Goal: Task Accomplishment & Management: Use online tool/utility

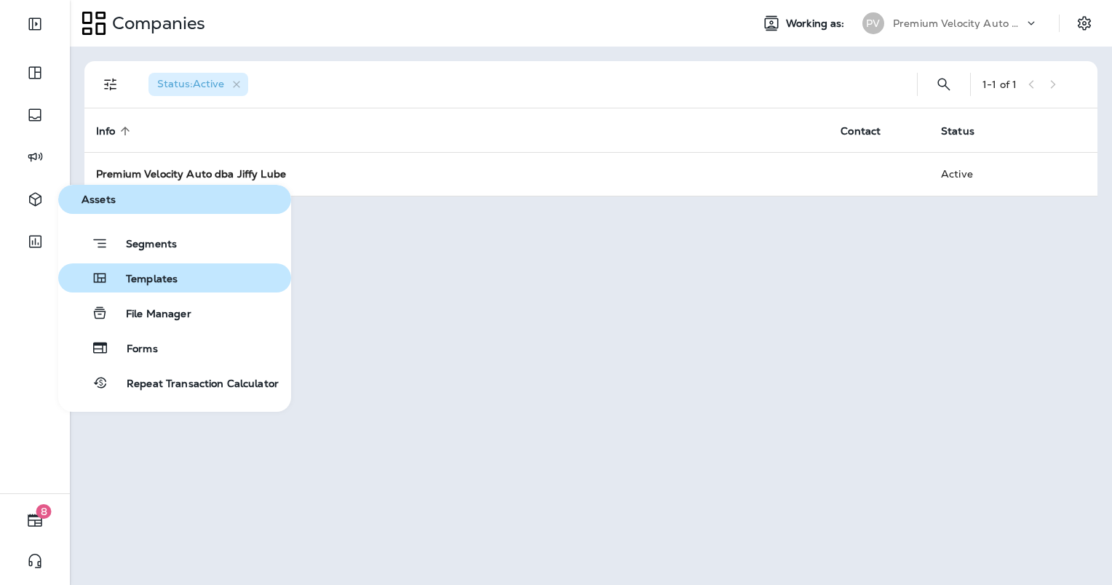
click at [182, 288] on button "Templates" at bounding box center [174, 277] width 233 height 29
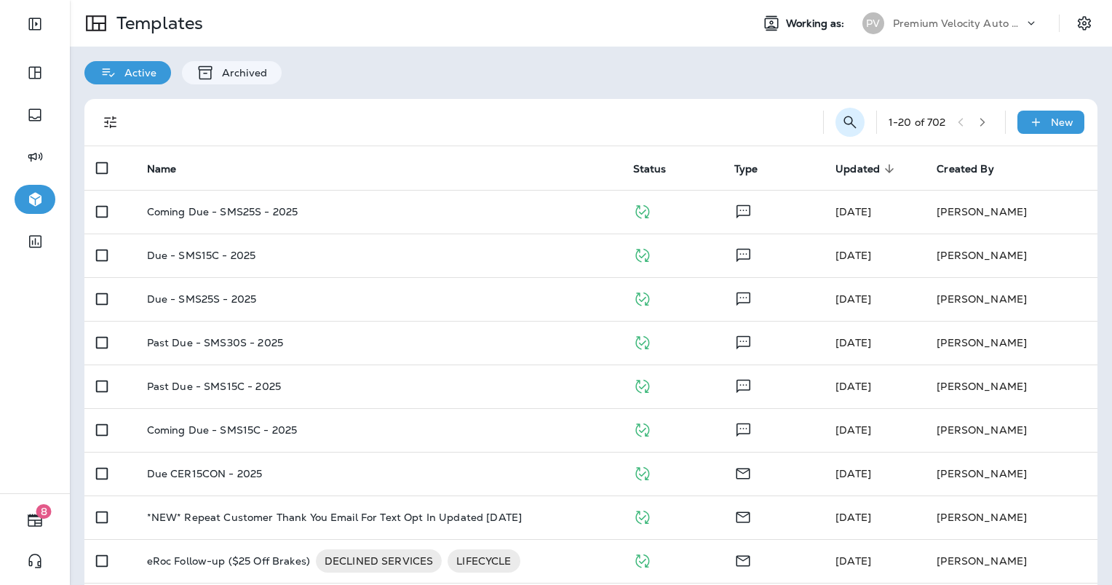
click at [841, 121] on icon "Search Templates" at bounding box center [849, 122] width 17 height 17
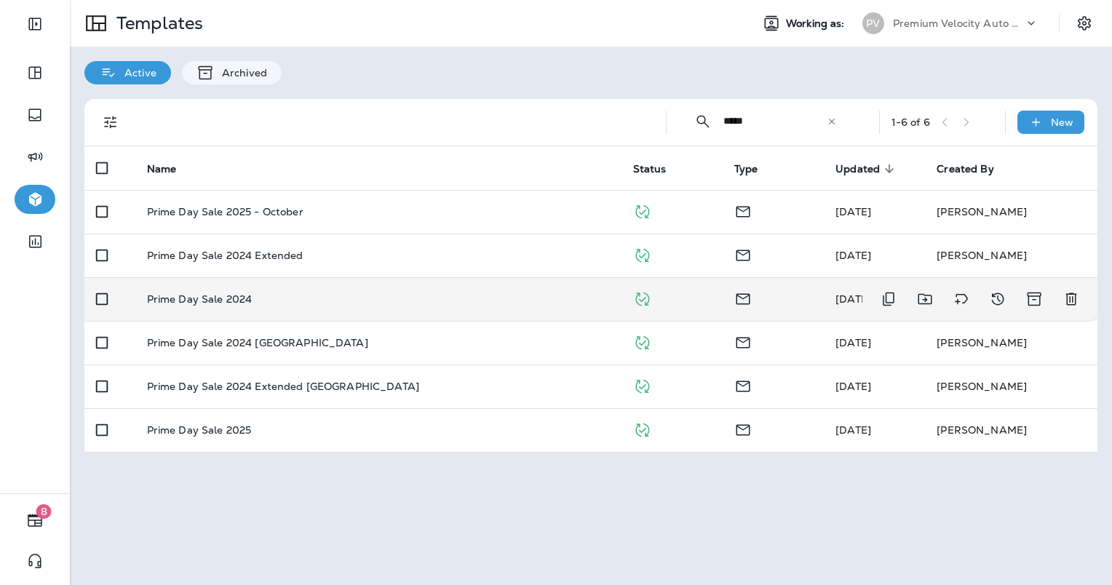
type input "*****"
click at [233, 296] on p "Prime Day Sale 2024" at bounding box center [200, 299] width 106 height 12
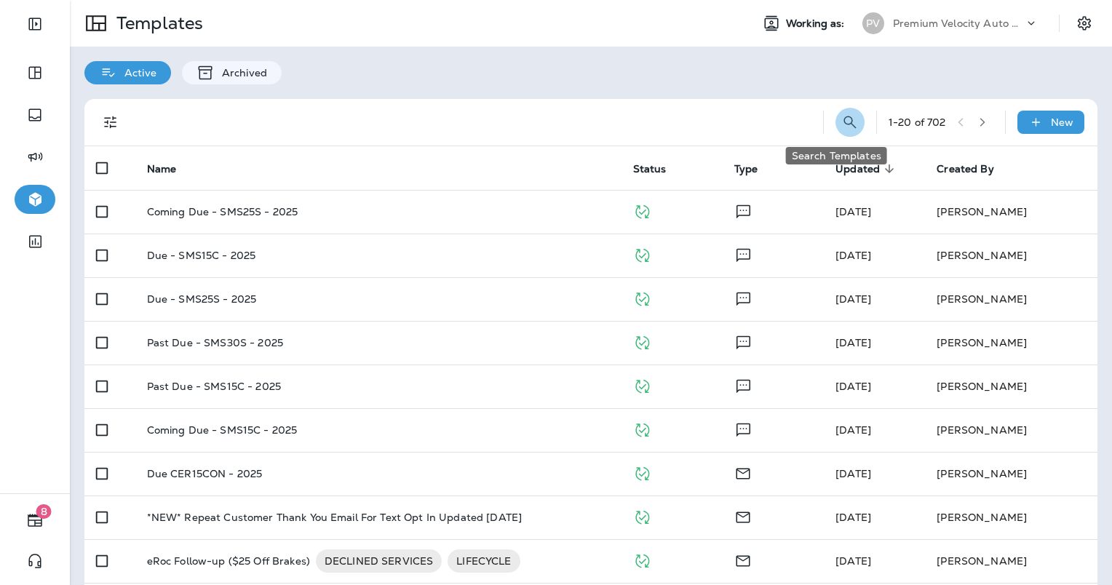
click at [841, 122] on icon "Search Templates" at bounding box center [849, 122] width 17 height 17
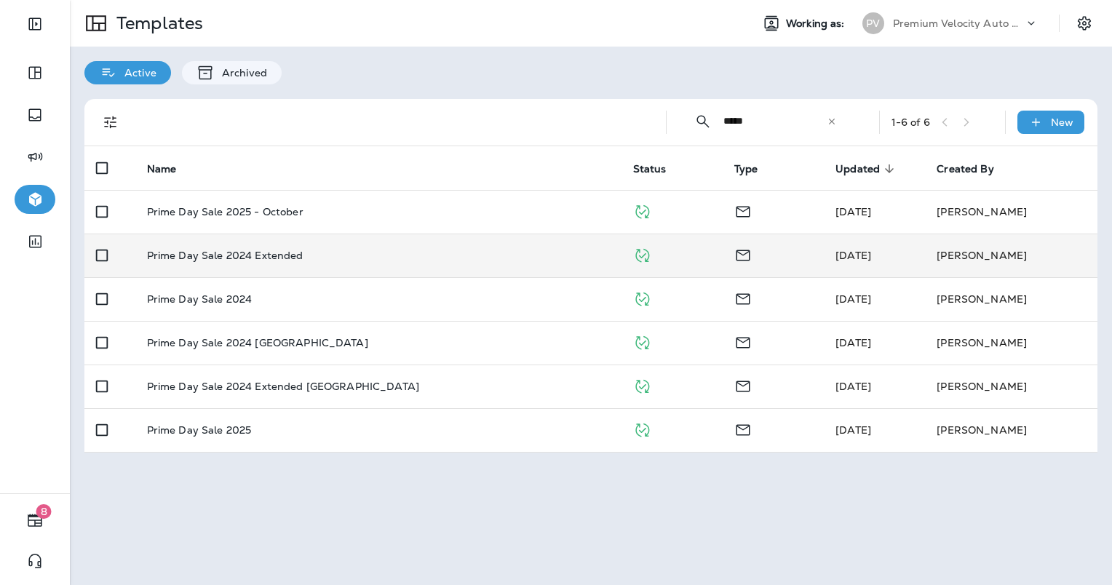
type input "*****"
click at [304, 255] on div "Prime Day Sale 2024 Extended" at bounding box center [378, 256] width 463 height 12
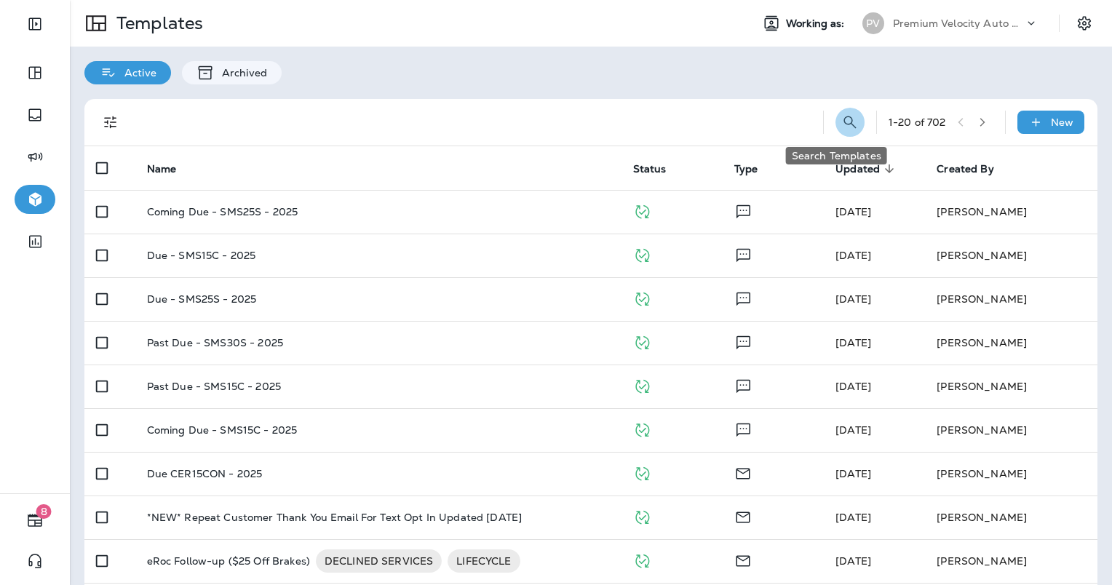
click at [841, 121] on icon "Search Templates" at bounding box center [849, 122] width 17 height 17
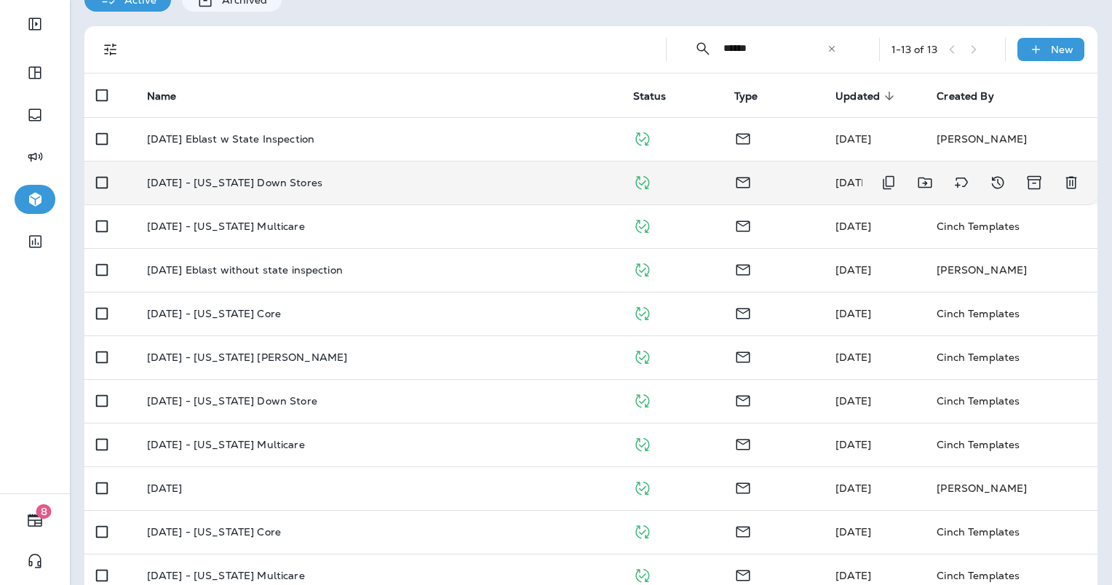
scroll to position [146, 0]
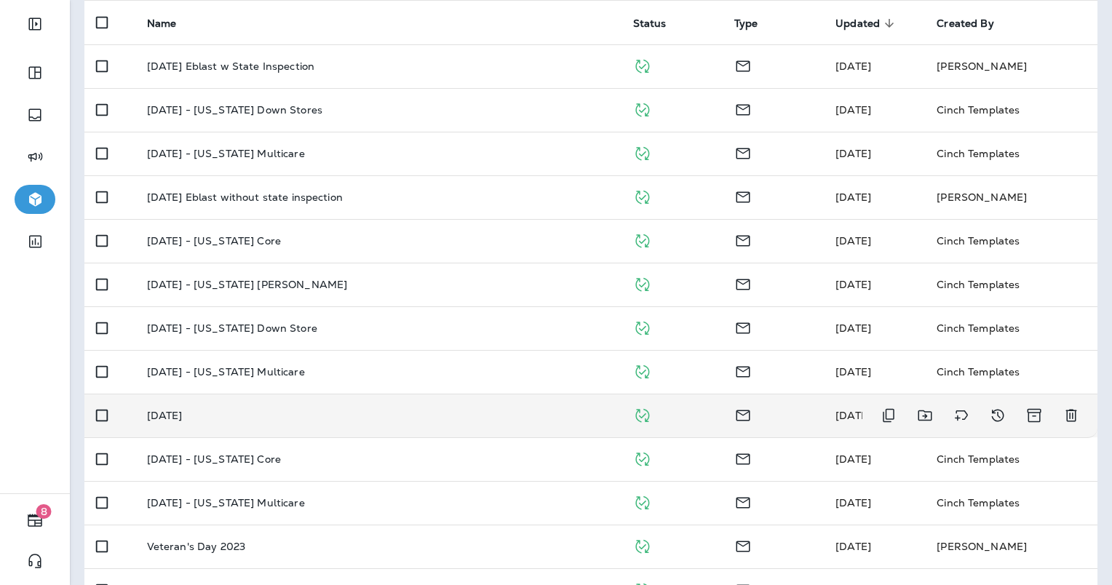
type input "******"
click at [387, 413] on div "[DATE]" at bounding box center [378, 416] width 463 height 12
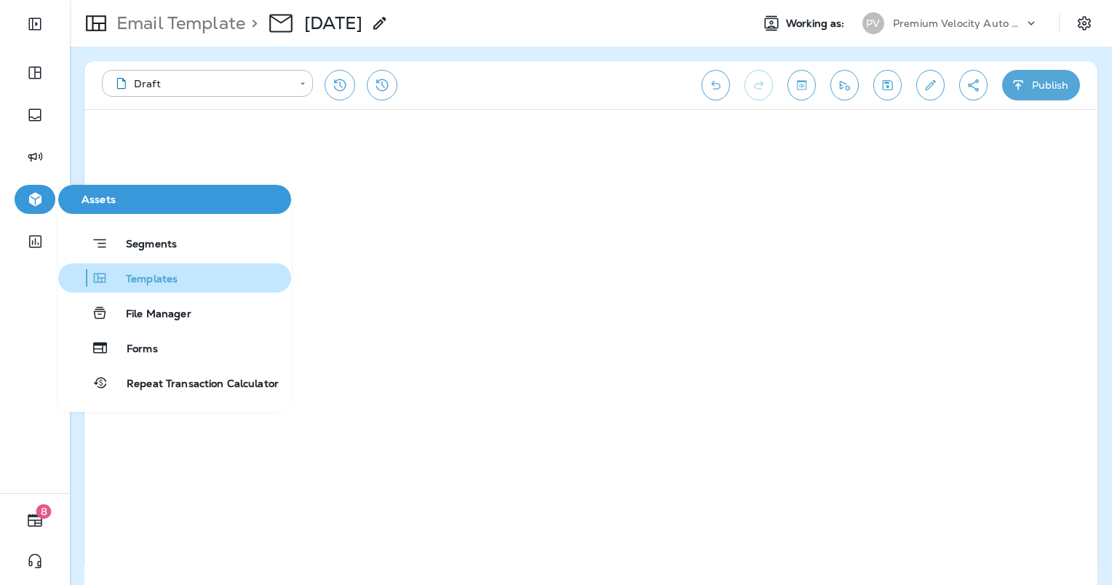
click at [135, 277] on span "Templates" at bounding box center [142, 280] width 69 height 14
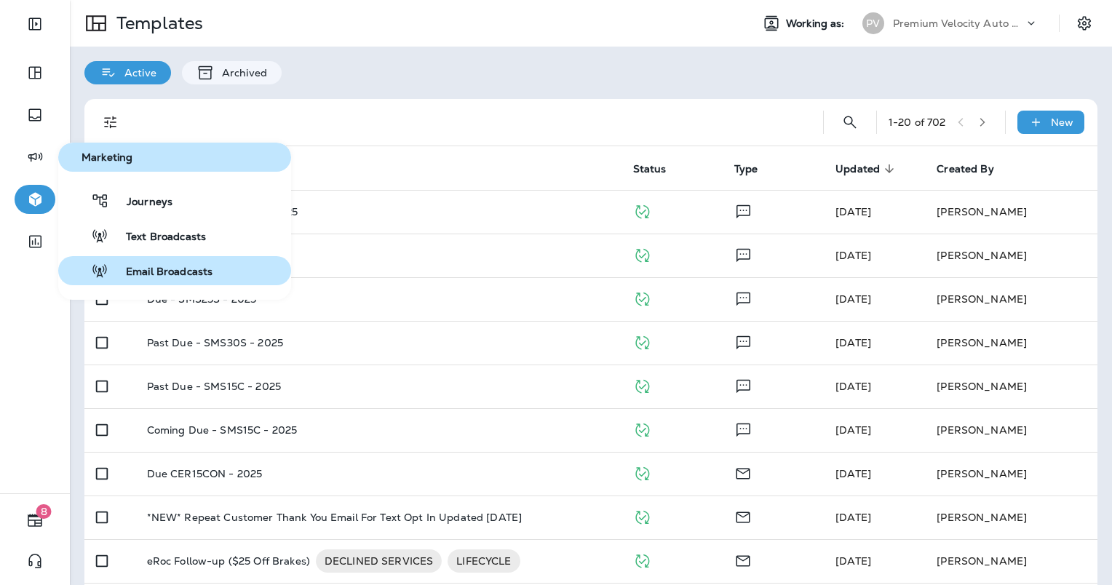
click at [153, 269] on span "Email Broadcasts" at bounding box center [160, 273] width 104 height 14
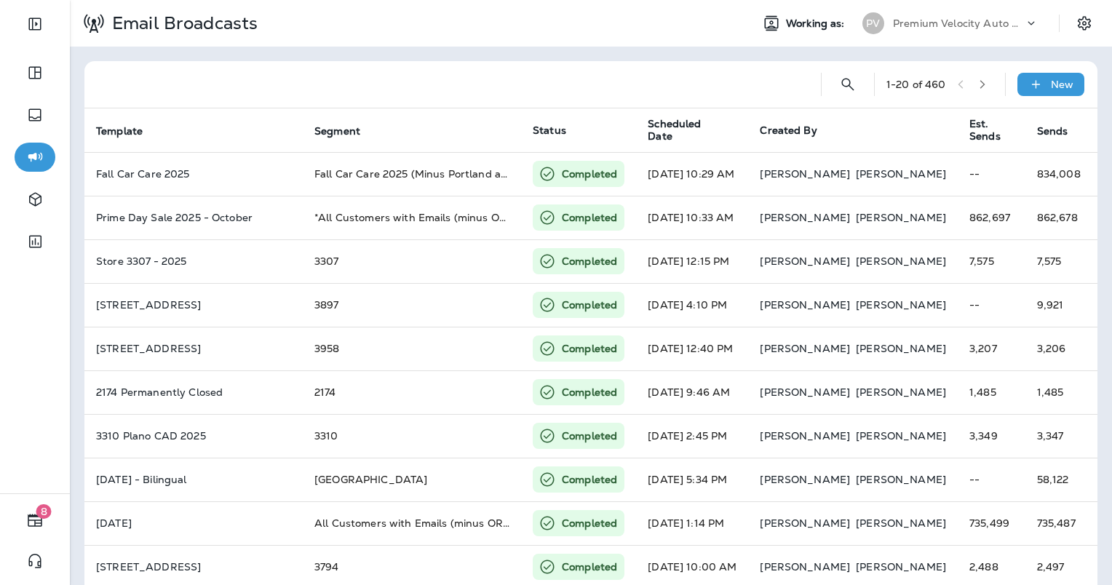
click at [978, 82] on icon "button" at bounding box center [983, 84] width 10 height 10
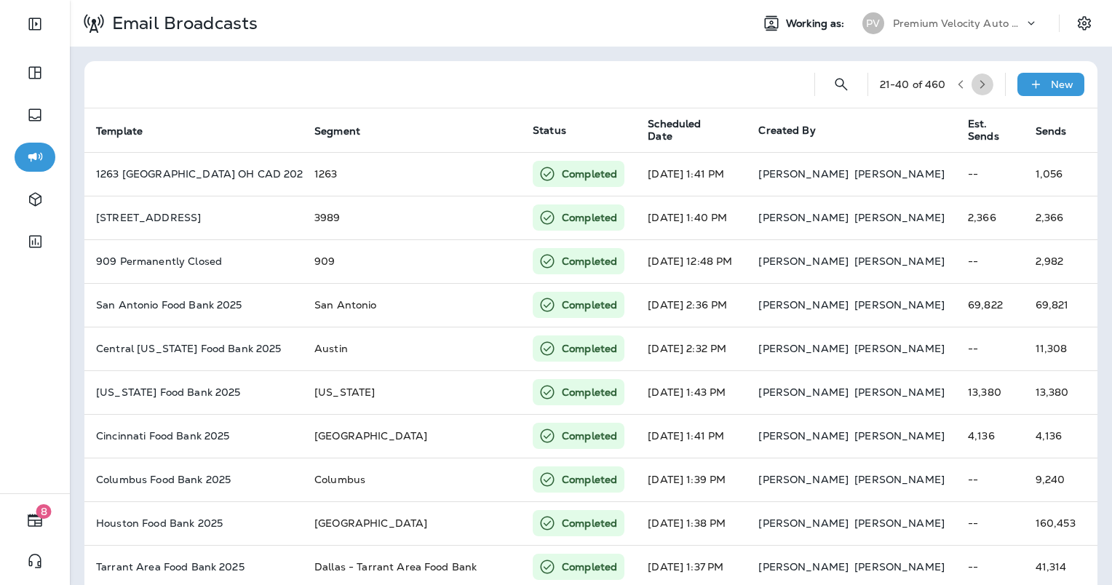
click at [978, 84] on button "button" at bounding box center [983, 85] width 22 height 22
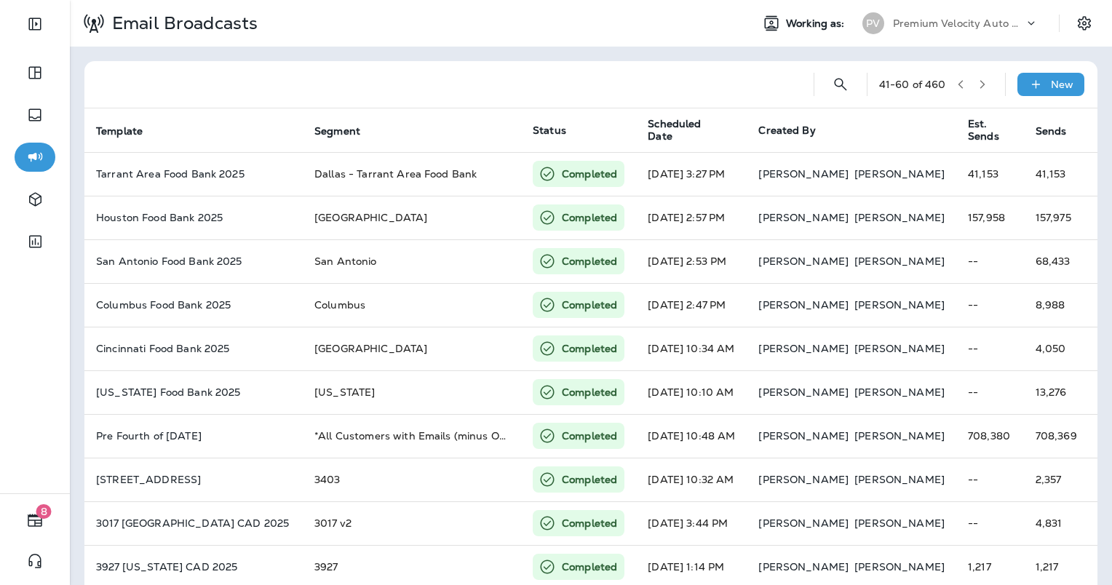
click at [978, 84] on button "button" at bounding box center [983, 85] width 22 height 22
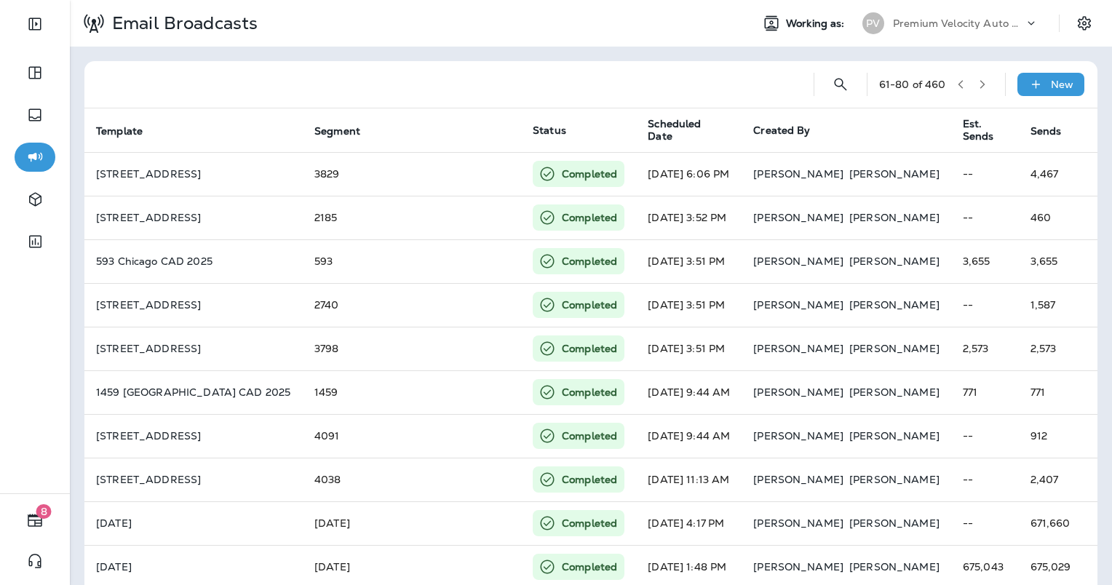
click at [978, 84] on button "button" at bounding box center [983, 85] width 22 height 22
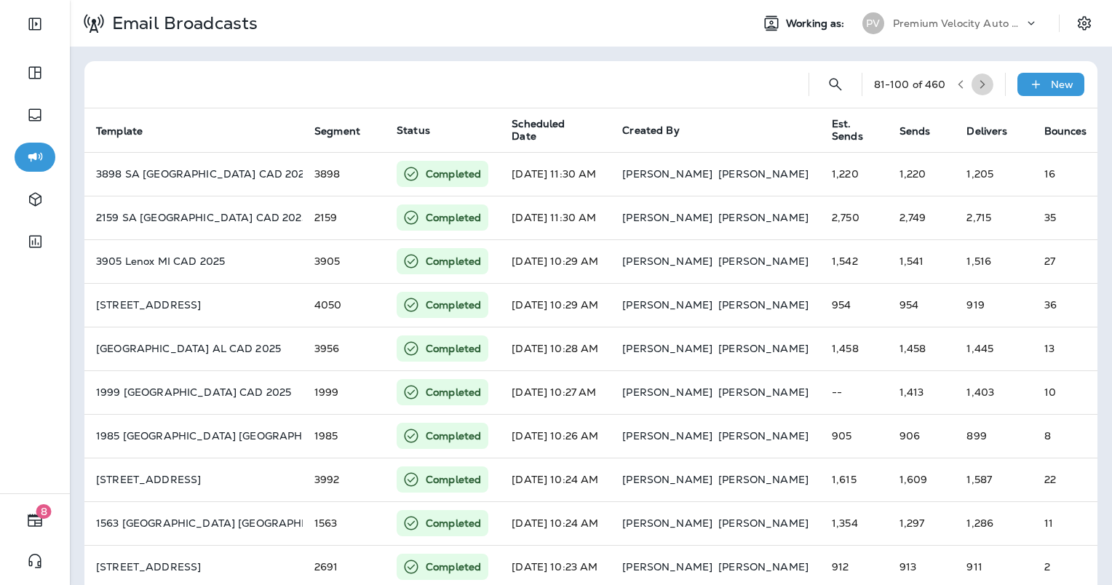
click at [978, 84] on button "button" at bounding box center [983, 85] width 22 height 22
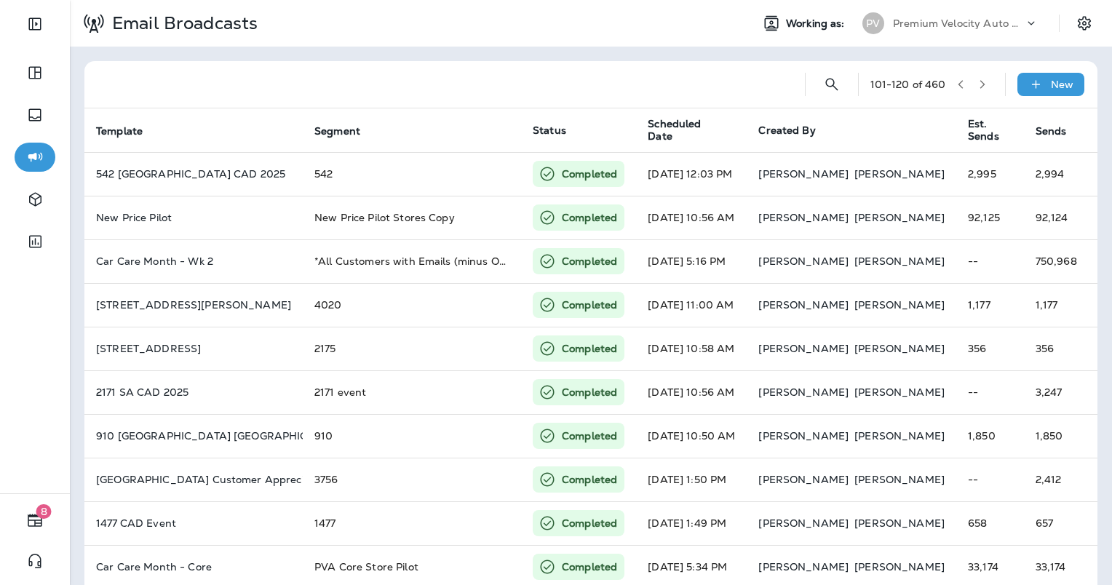
click at [978, 84] on button "button" at bounding box center [983, 85] width 22 height 22
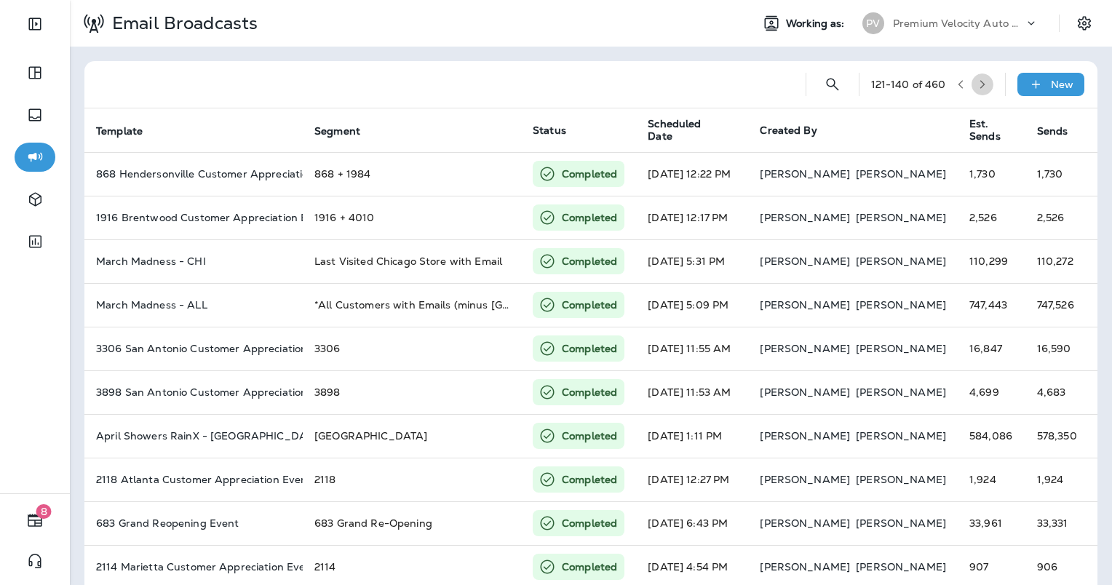
click at [978, 84] on button "button" at bounding box center [983, 85] width 22 height 22
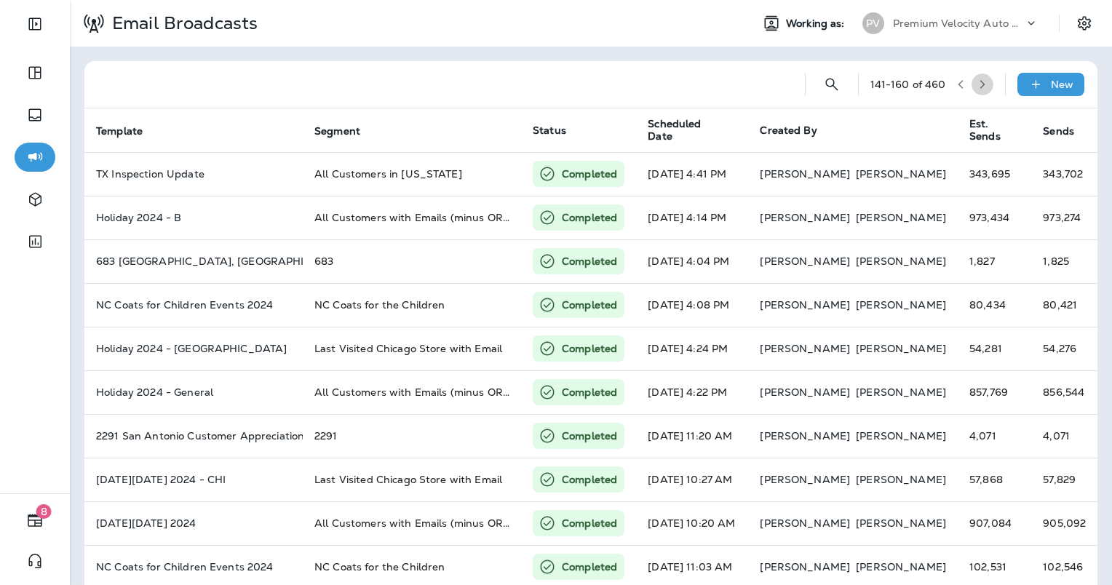
click at [978, 84] on button "button" at bounding box center [983, 85] width 22 height 22
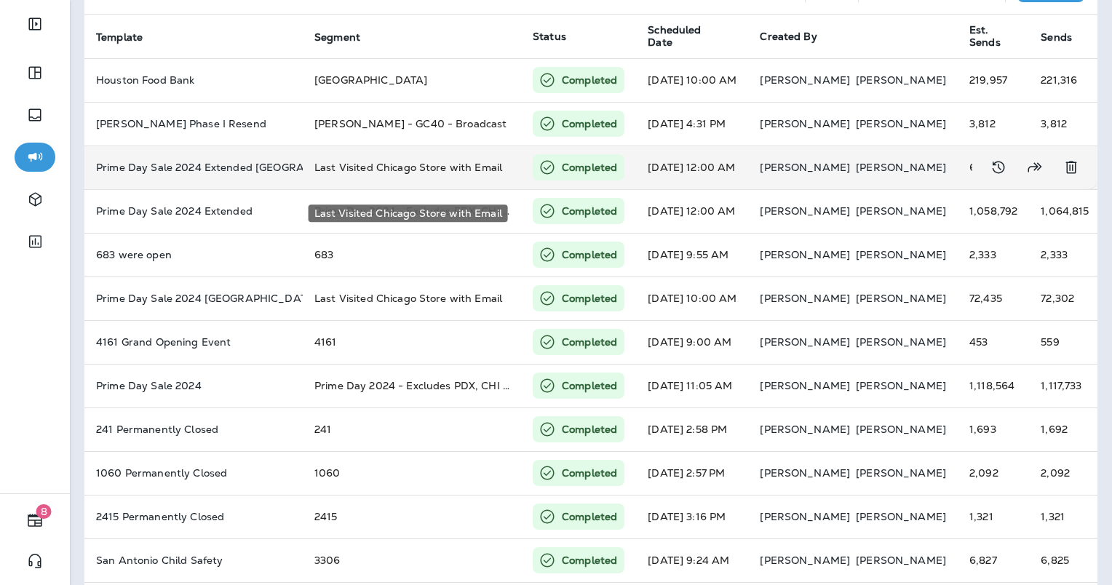
scroll to position [73, 0]
